Goal: Task Accomplishment & Management: Use online tool/utility

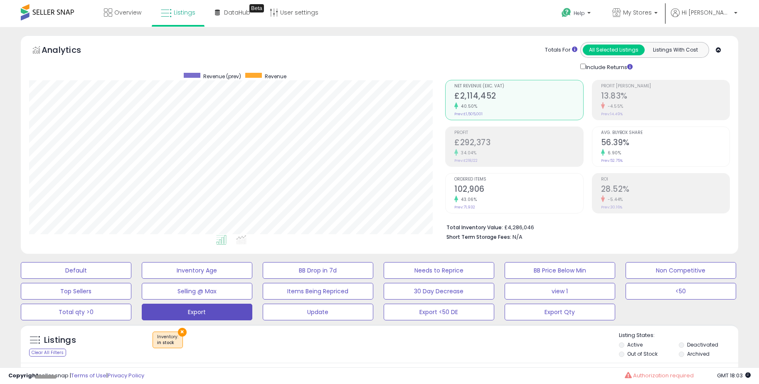
scroll to position [170, 416]
click at [652, 10] on span "My Stores" at bounding box center [637, 12] width 29 height 8
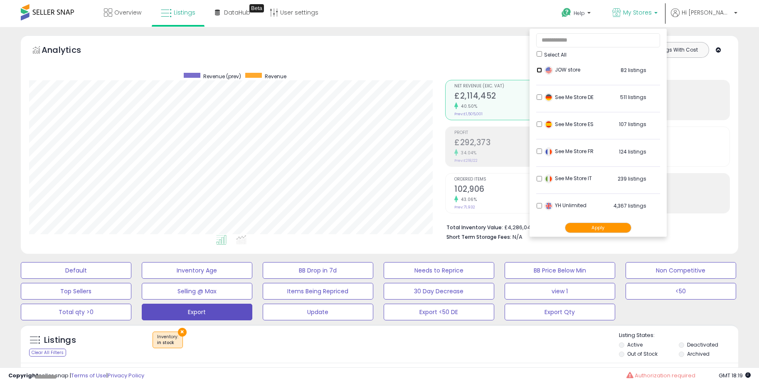
scroll to position [381, 0]
click at [611, 227] on button "Apply" at bounding box center [598, 227] width 67 height 10
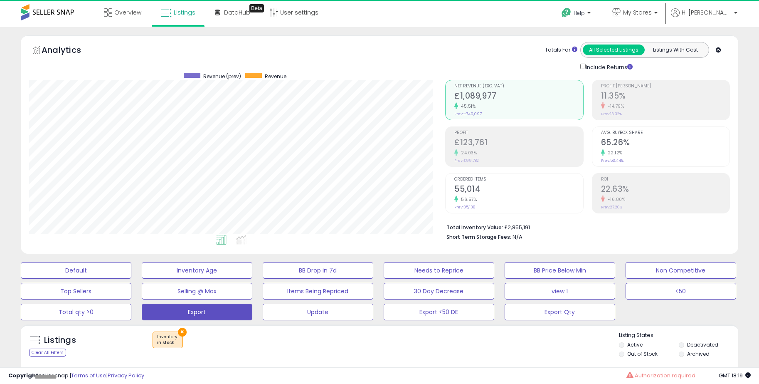
scroll to position [170, 416]
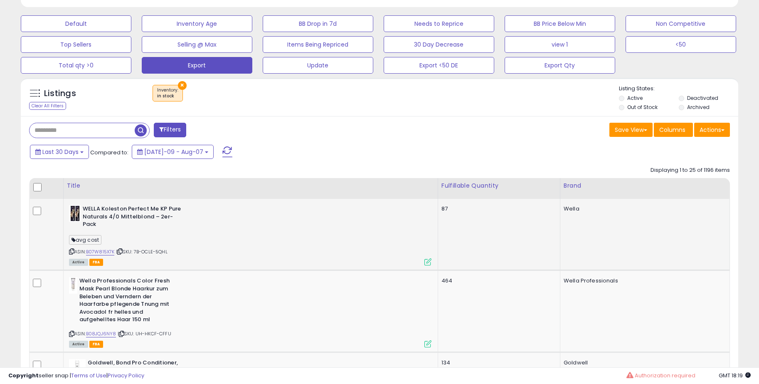
scroll to position [249, 0]
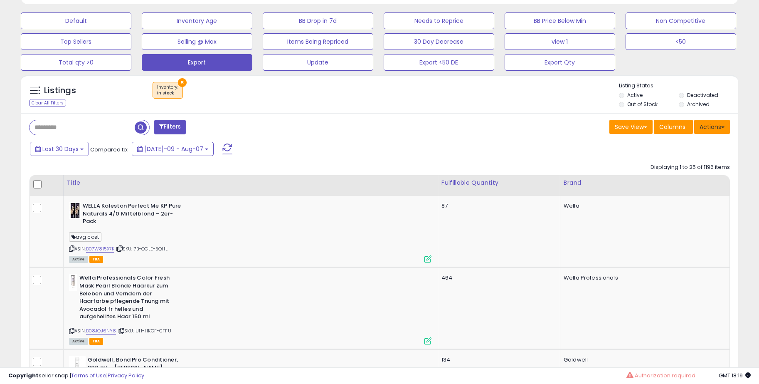
click at [703, 128] on button "Actions" at bounding box center [712, 127] width 36 height 14
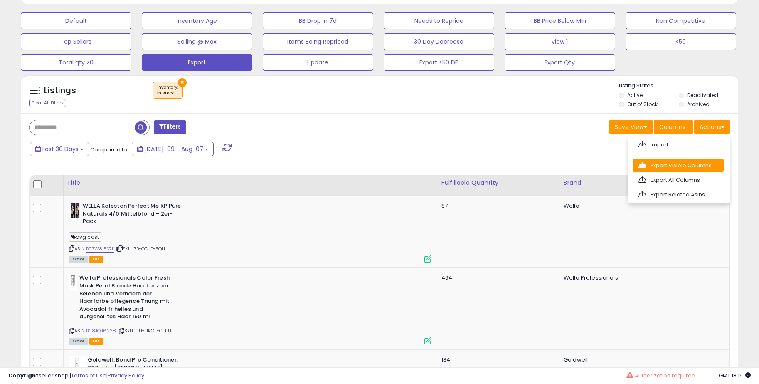
click at [684, 164] on link "Export Visible Columns" at bounding box center [678, 165] width 91 height 13
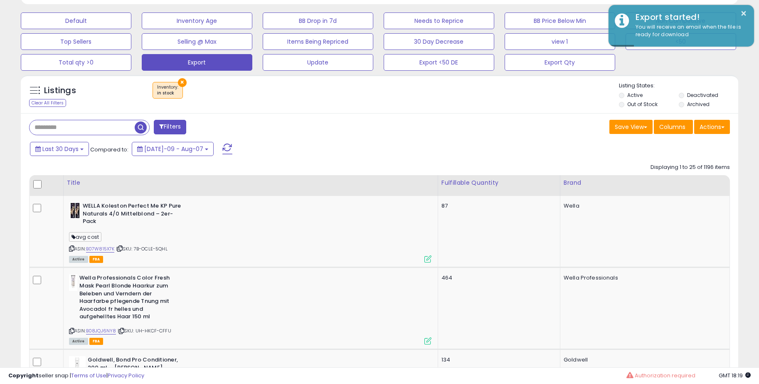
scroll to position [0, 0]
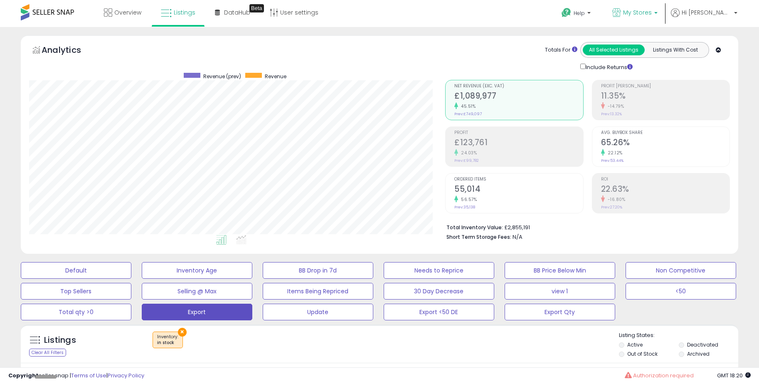
click at [652, 15] on span "My Stores" at bounding box center [637, 12] width 29 height 8
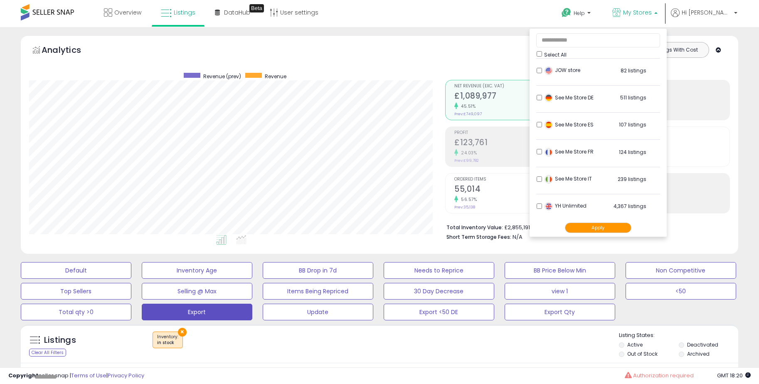
scroll to position [381, 0]
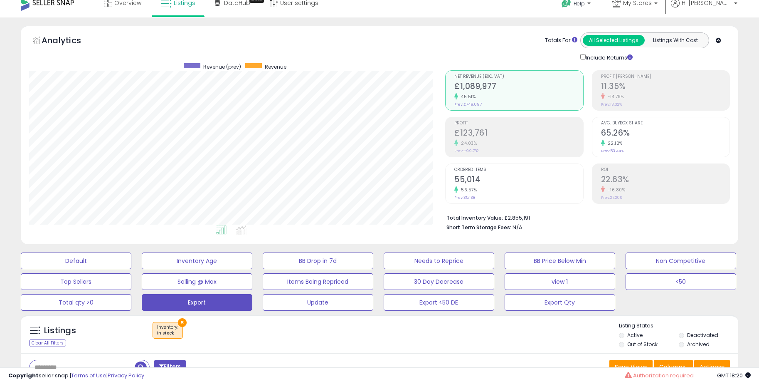
scroll to position [0, 0]
